Goal: Task Accomplishment & Management: Manage account settings

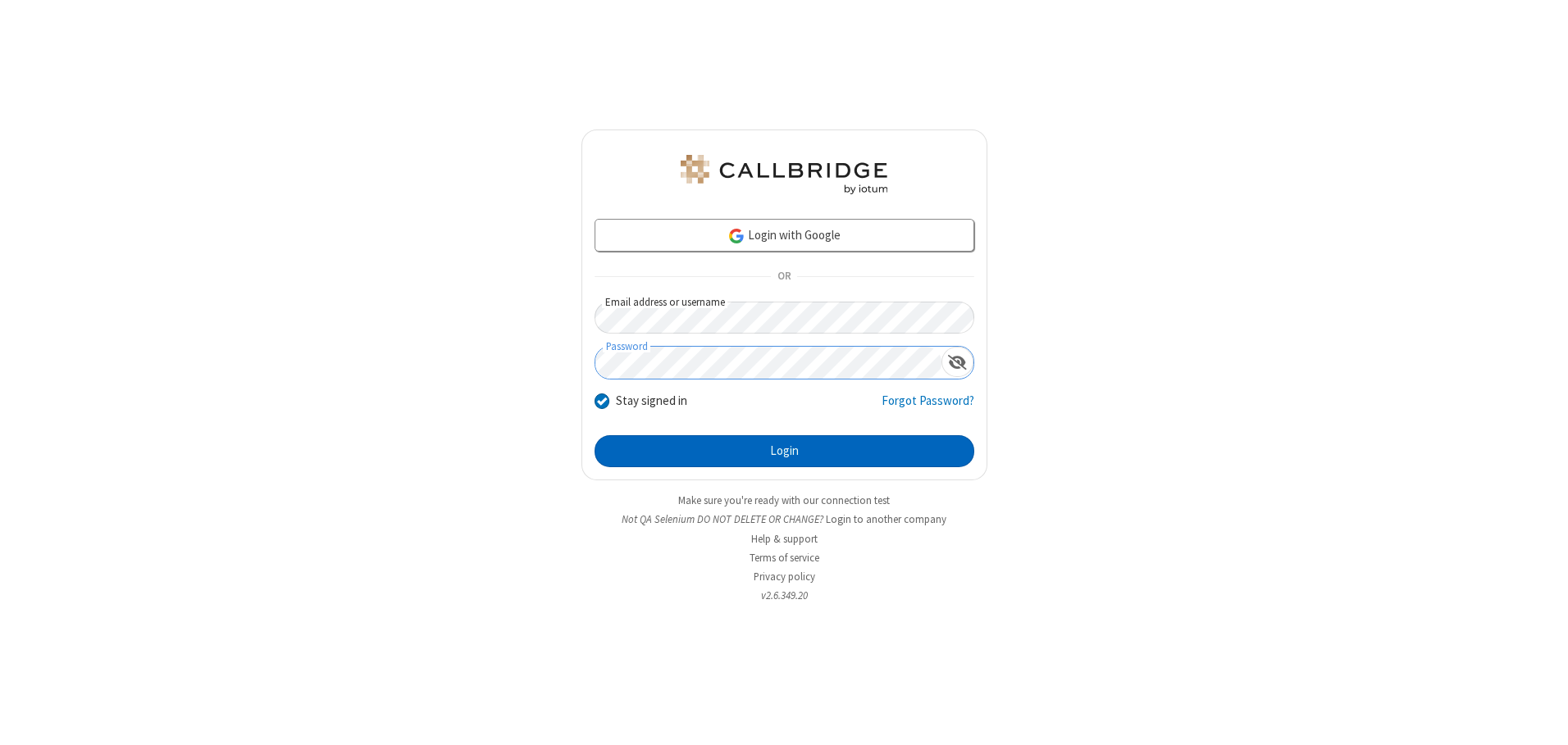
click at [784, 451] on button "Login" at bounding box center [784, 451] width 380 height 32
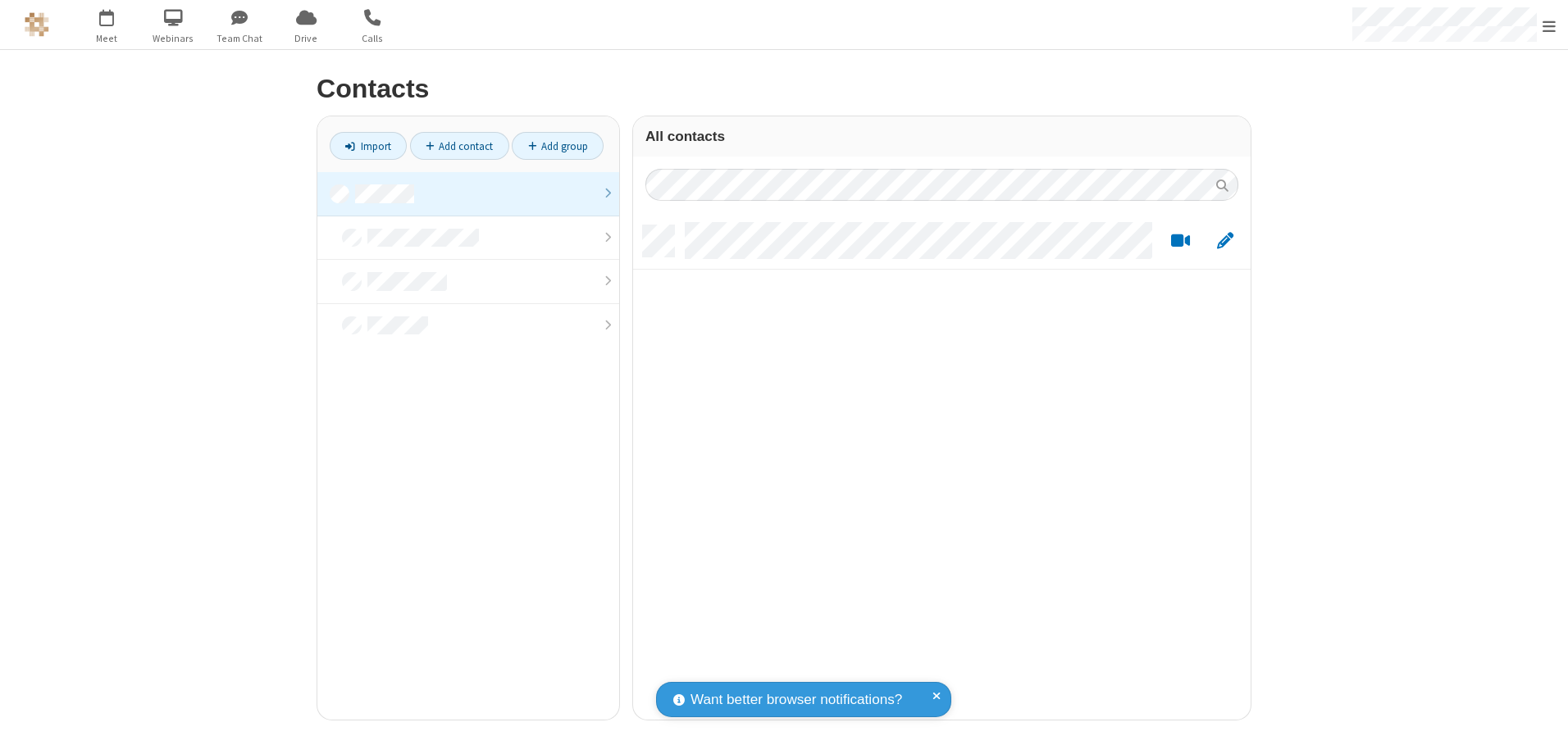
scroll to position [494, 605]
click at [469, 194] on link at bounding box center [468, 194] width 302 height 44
click at [460, 146] on link "Add contact" at bounding box center [459, 146] width 99 height 28
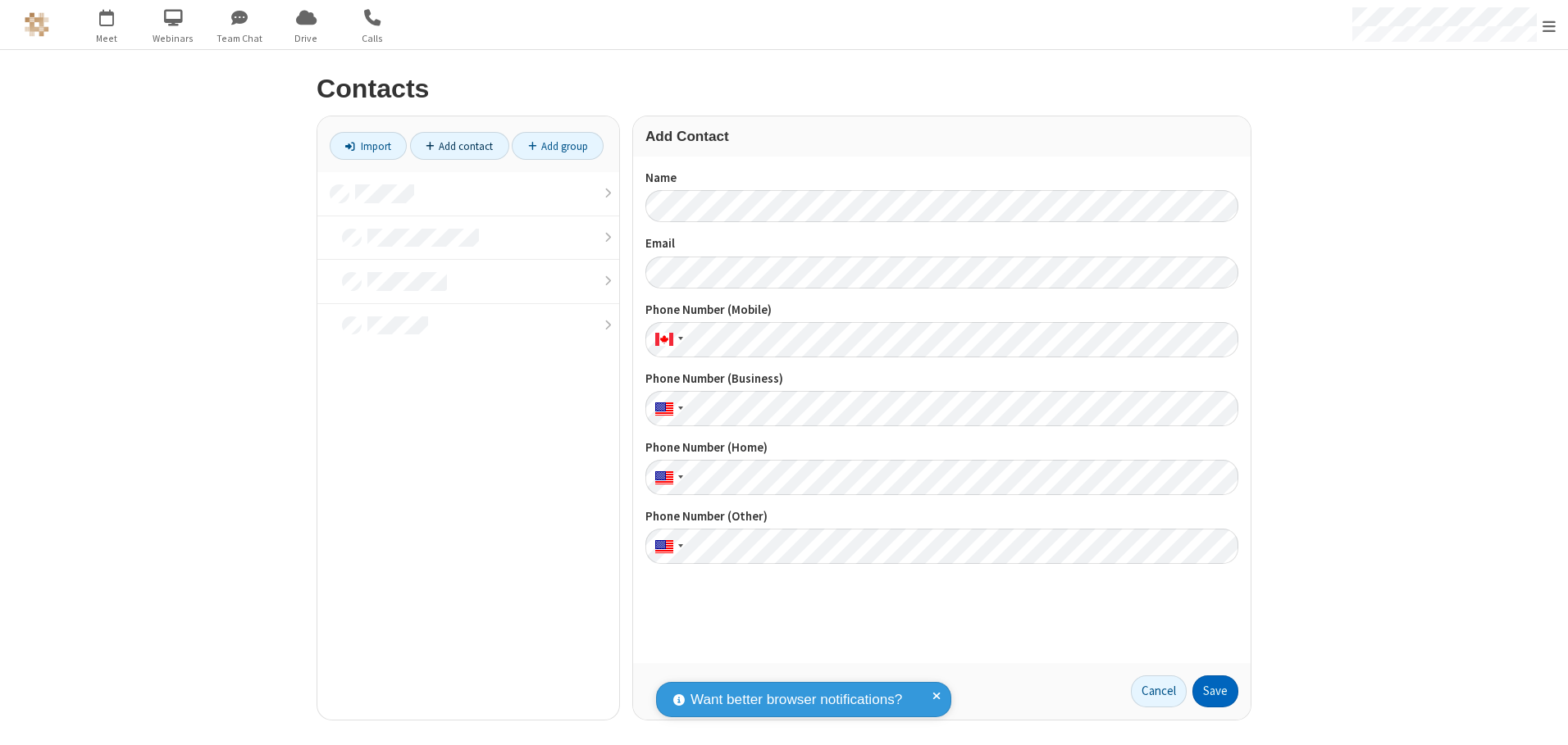
click at [1216, 691] on button "Save" at bounding box center [1215, 691] width 46 height 32
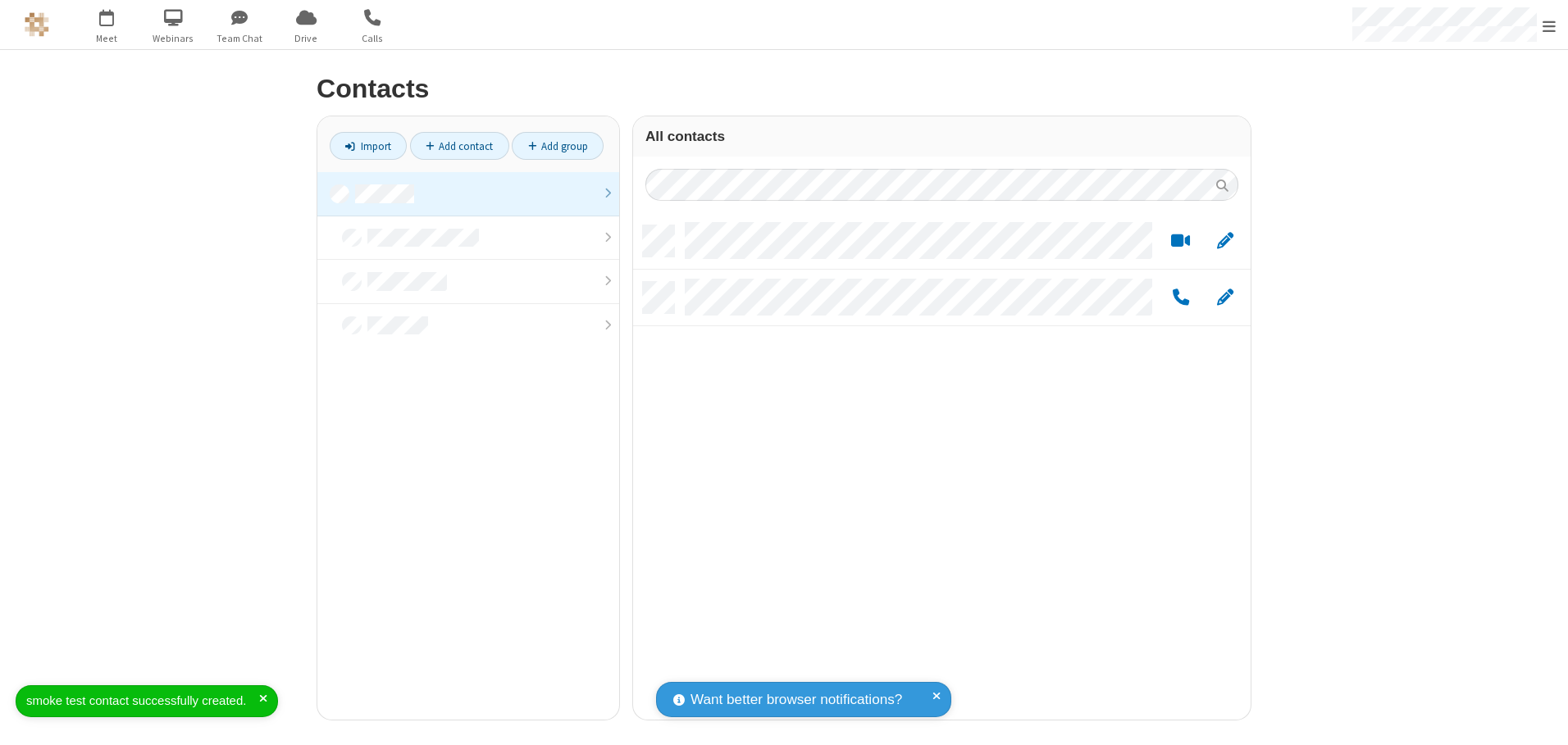
scroll to position [494, 605]
click at [460, 146] on link "Add contact" at bounding box center [459, 146] width 99 height 28
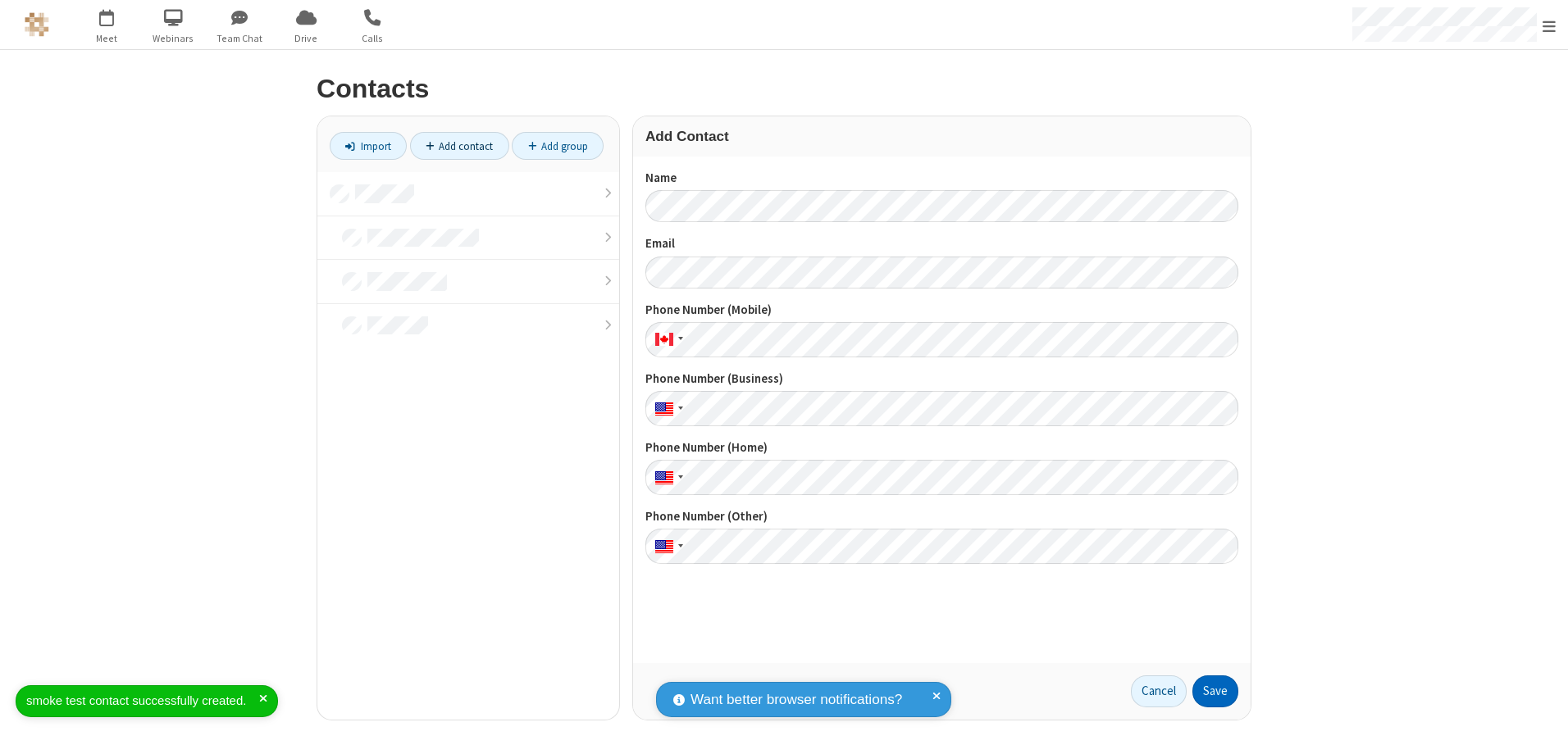
click at [1216, 691] on button "Save" at bounding box center [1215, 691] width 46 height 32
